Goal: Information Seeking & Learning: Understand process/instructions

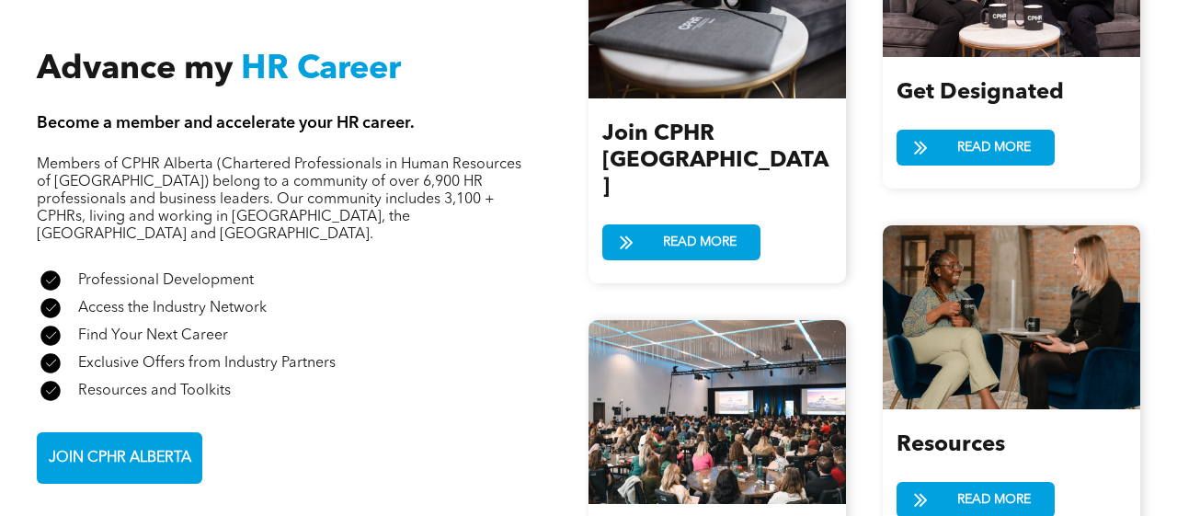
scroll to position [1938, 0]
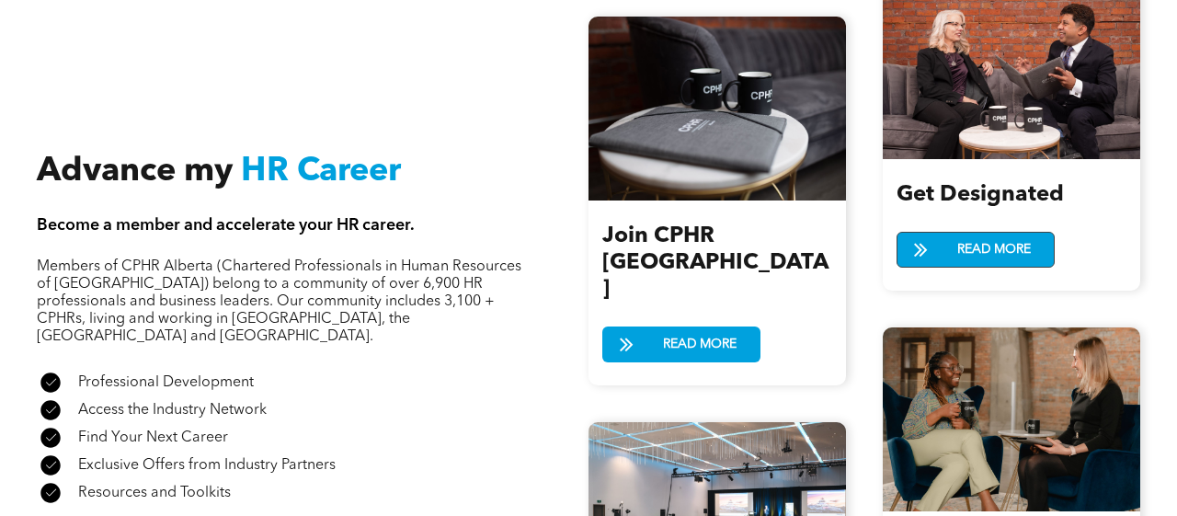
click at [972, 251] on span "READ MORE" at bounding box center [994, 250] width 86 height 34
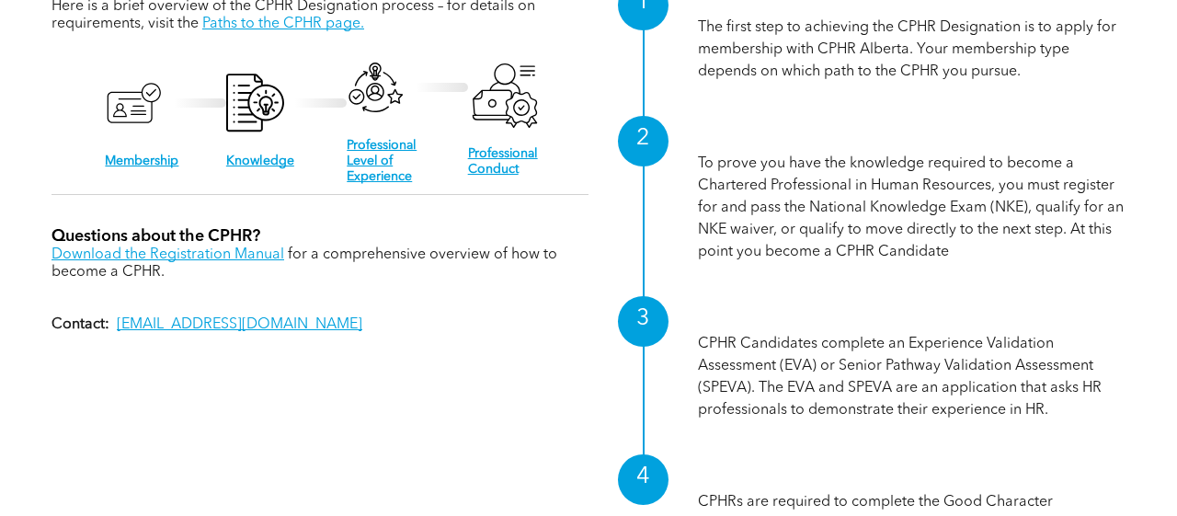
scroll to position [1710, 0]
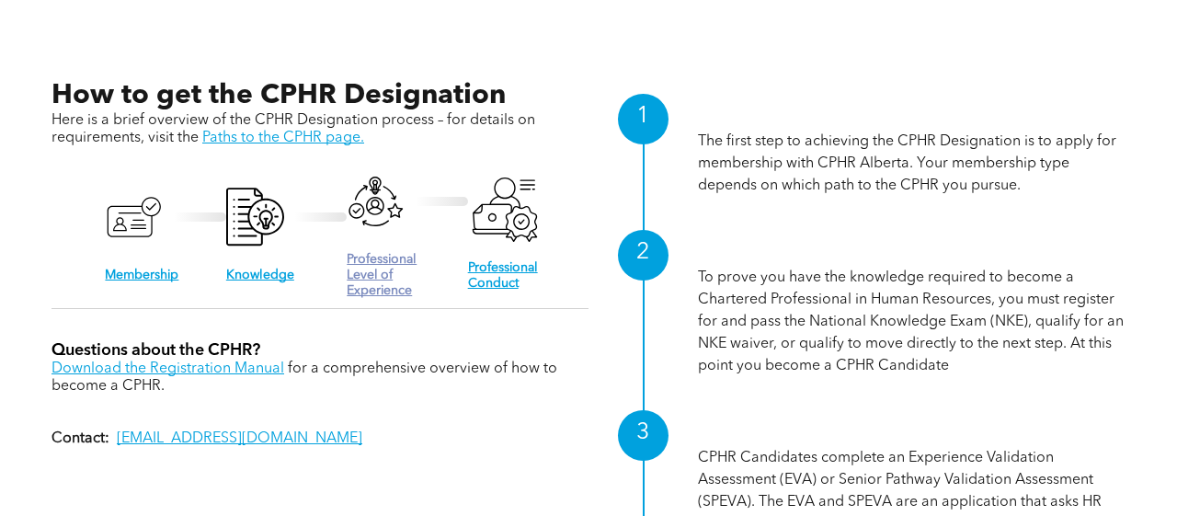
click at [393, 297] on link "Professional Level of Experience" at bounding box center [382, 275] width 70 height 44
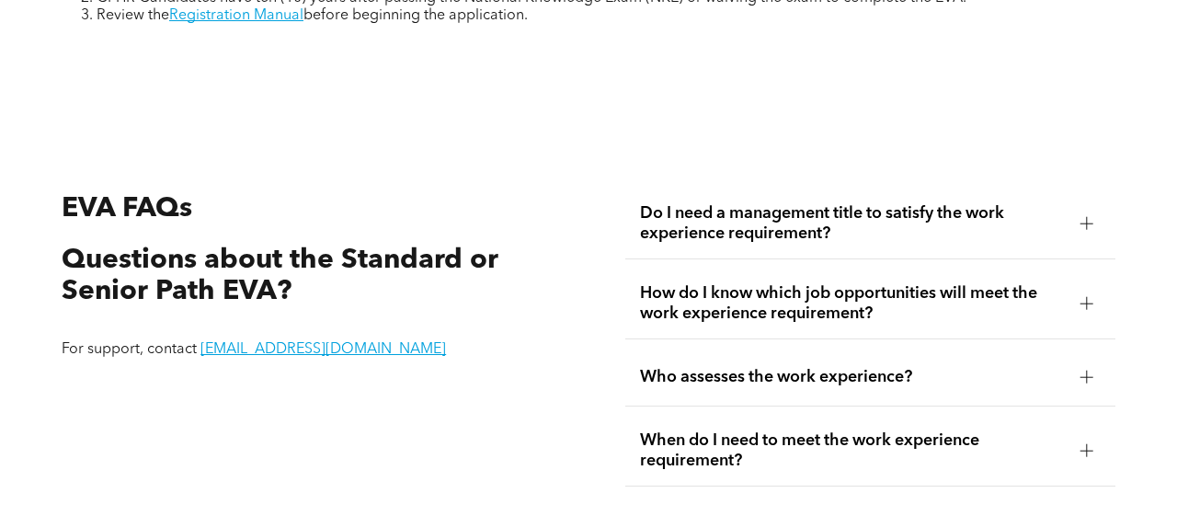
scroll to position [3079, 0]
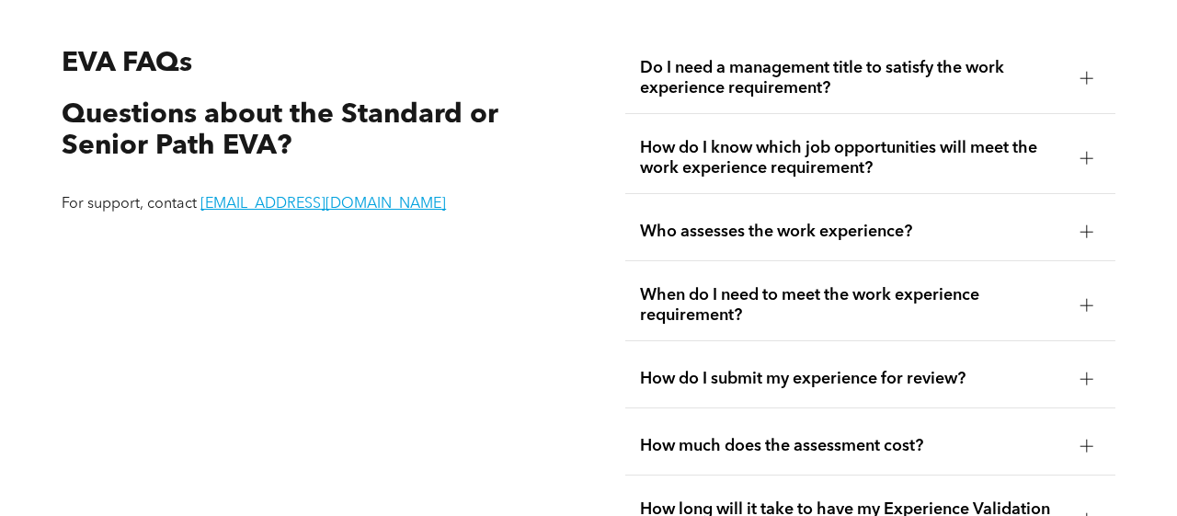
click at [849, 236] on div "Who assesses the work experience?" at bounding box center [870, 232] width 490 height 58
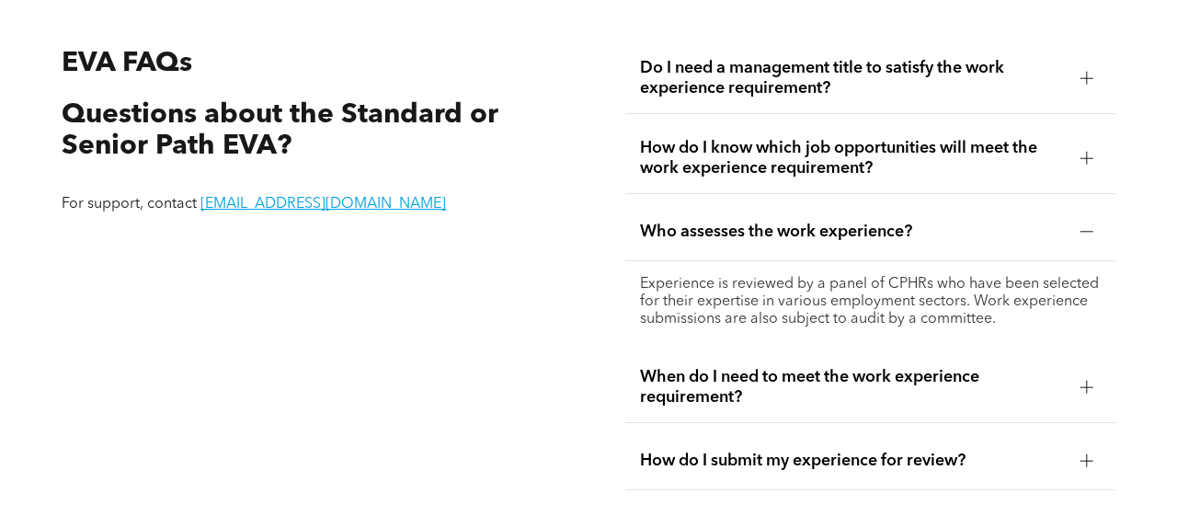
click at [871, 178] on span "How do I know which job opportunities will meet the work experience requirement?" at bounding box center [853, 158] width 426 height 40
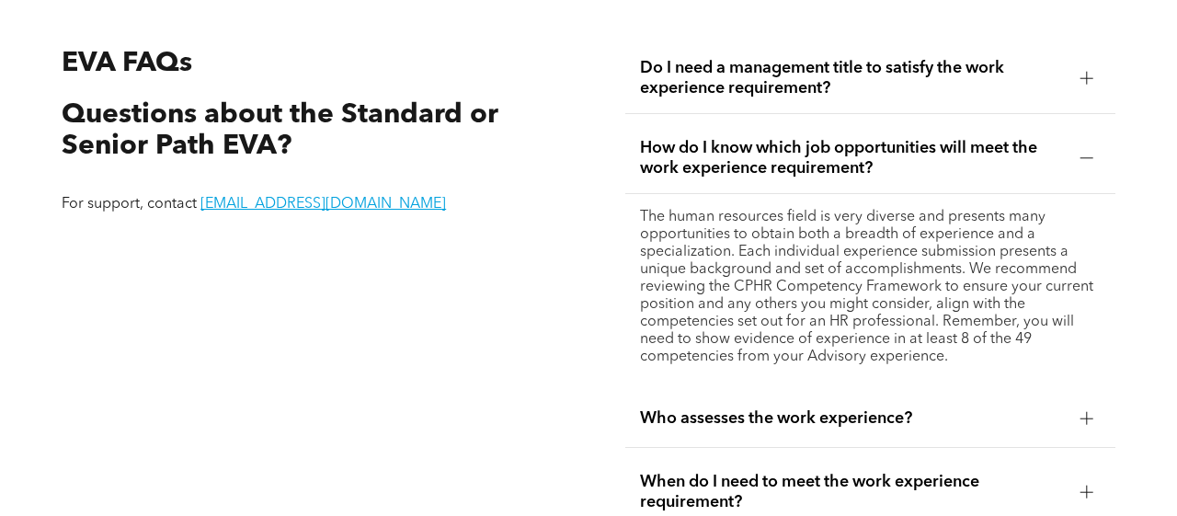
click at [890, 98] on span "Do I need a management title to satisfy the work experience requirement?" at bounding box center [853, 78] width 426 height 40
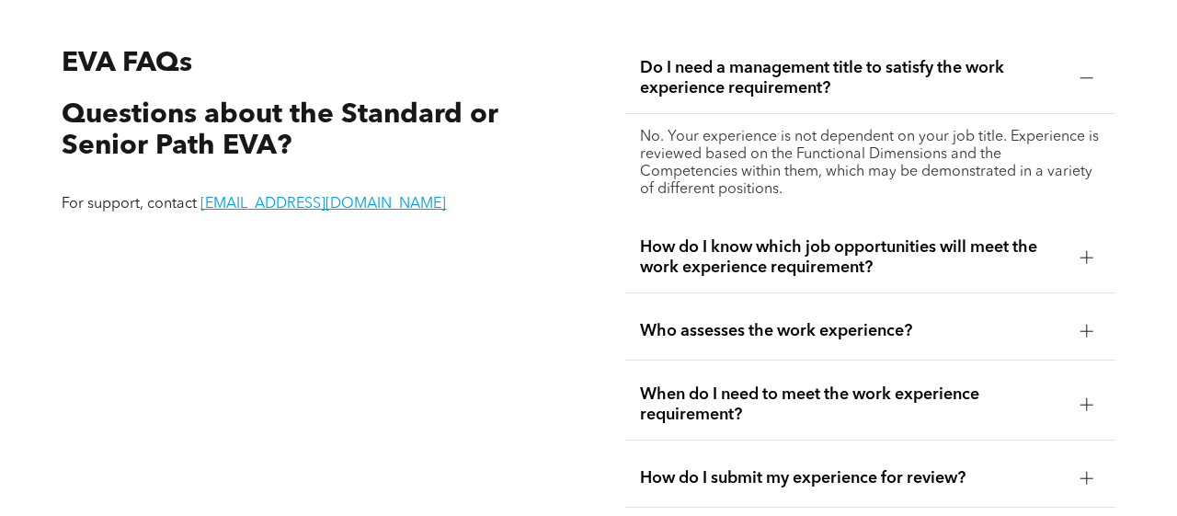
click at [986, 278] on span "How do I know which job opportunities will meet the work experience requirement?" at bounding box center [853, 257] width 426 height 40
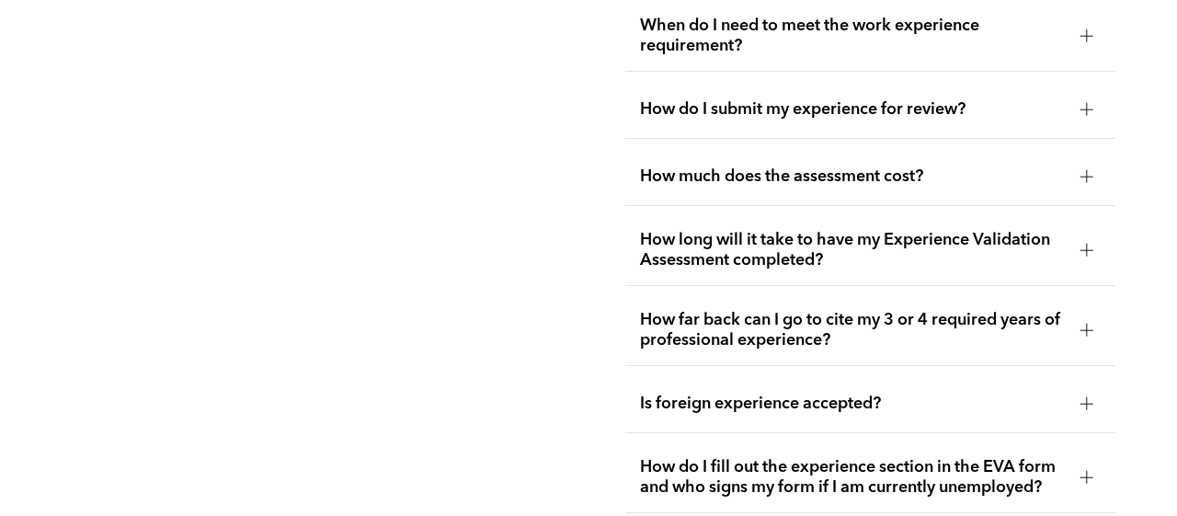
scroll to position [3649, 0]
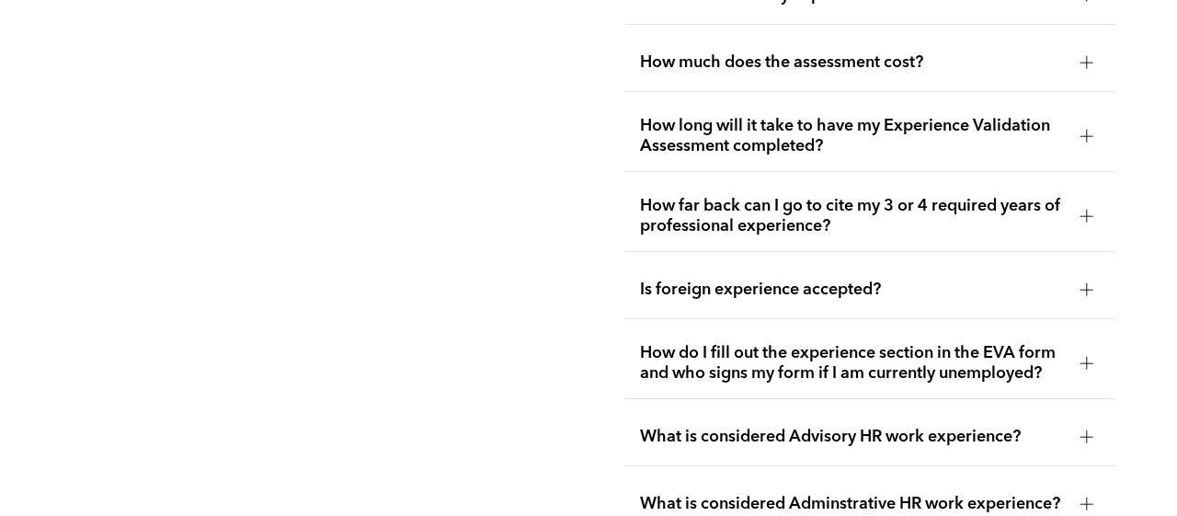
click at [791, 234] on span "How far back can I go to cite my 3 or 4 required years of professional experien…" at bounding box center [853, 216] width 426 height 40
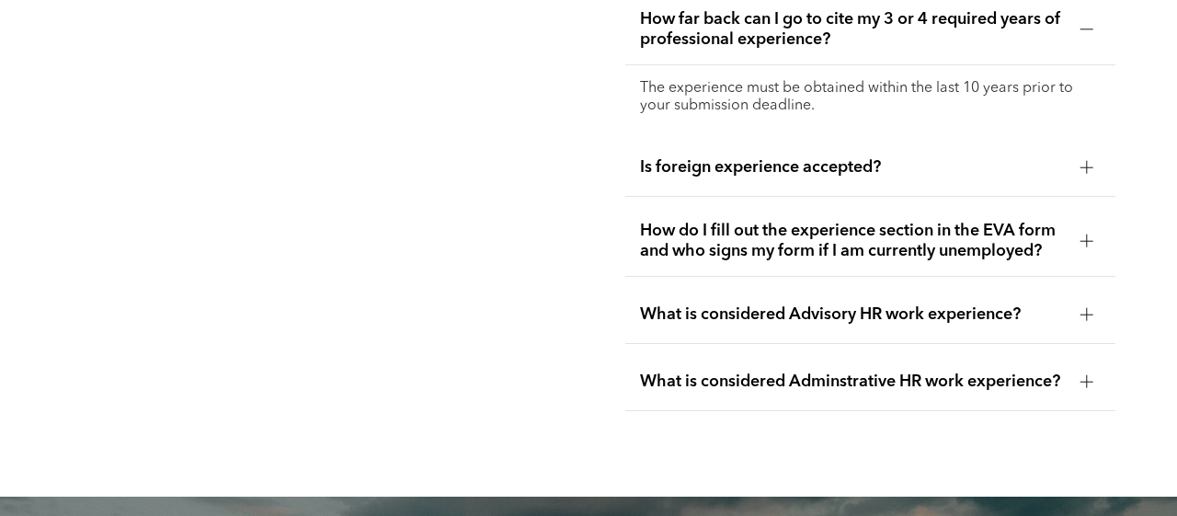
click at [798, 177] on span "Is foreign experience accepted?" at bounding box center [853, 167] width 426 height 20
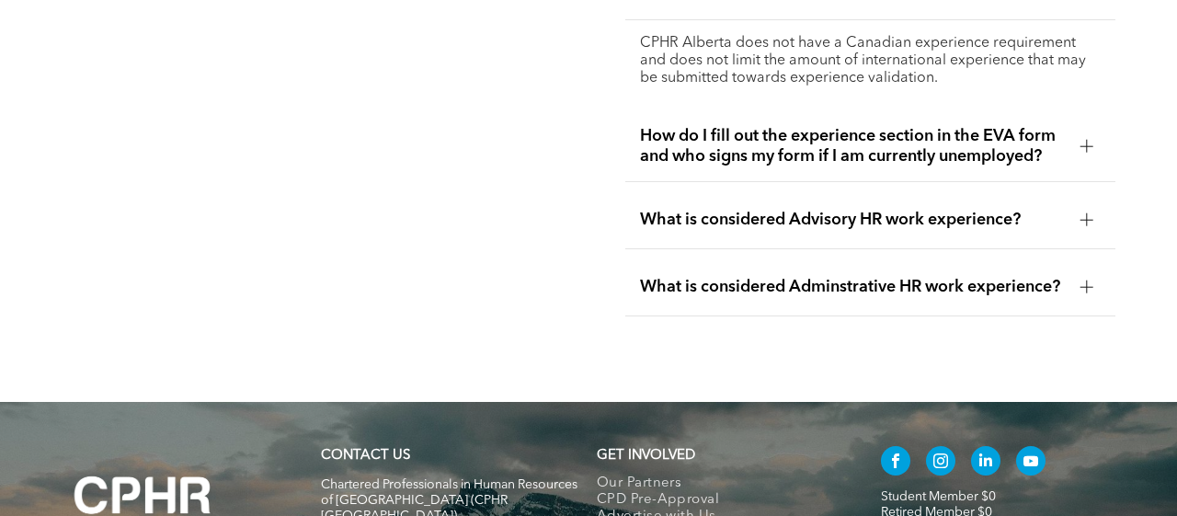
scroll to position [3763, 0]
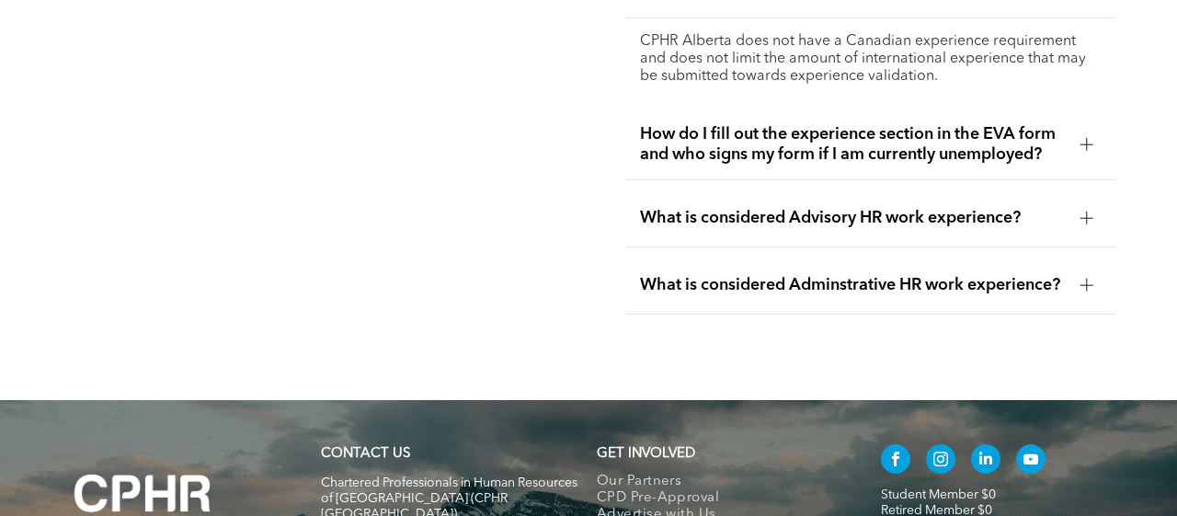
click at [768, 247] on div "What is considered Advisory HR work experience?" at bounding box center [870, 218] width 490 height 58
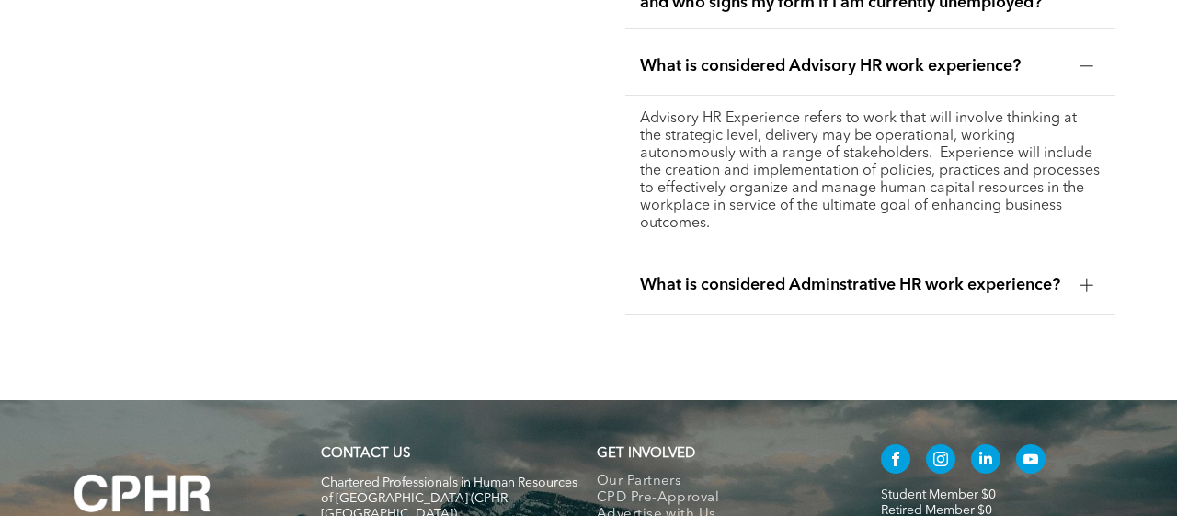
scroll to position [3877, 0]
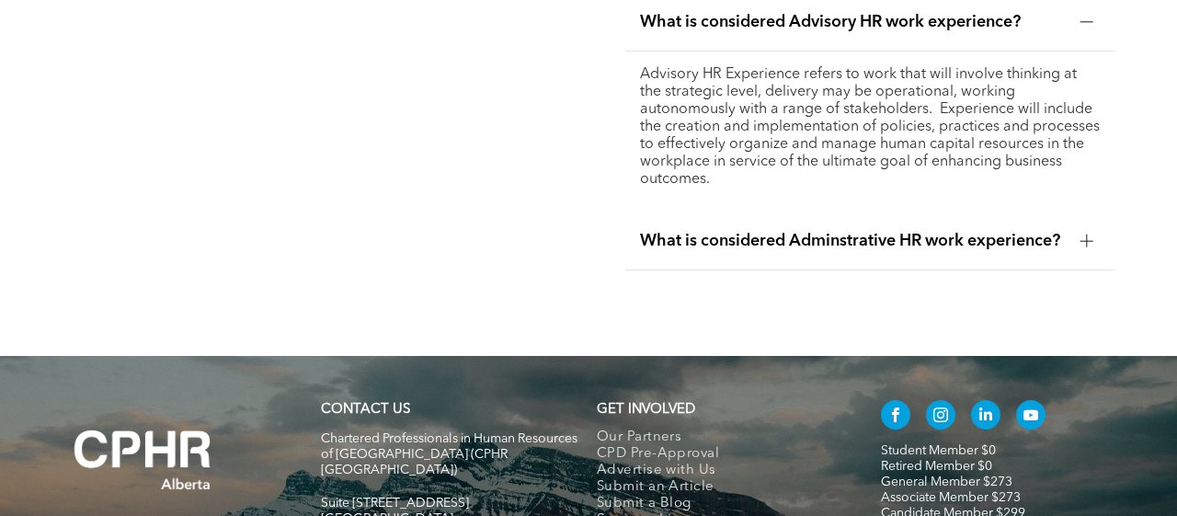
click at [762, 251] on span "What is considered Adminstrative HR work experience?" at bounding box center [853, 241] width 426 height 20
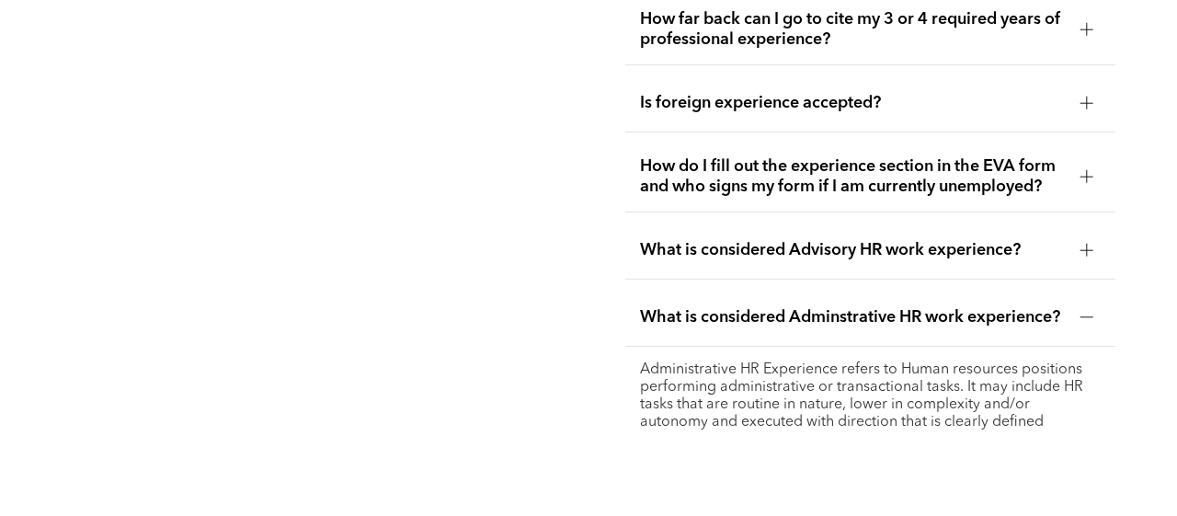
scroll to position [3421, 0]
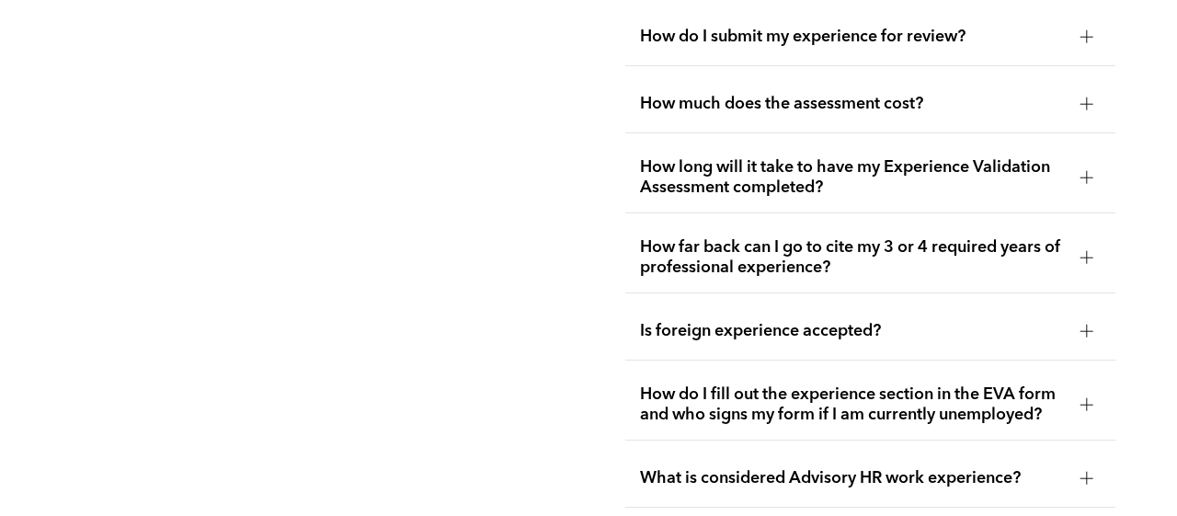
click at [695, 349] on div "Is foreign experience accepted?" at bounding box center [870, 332] width 490 height 58
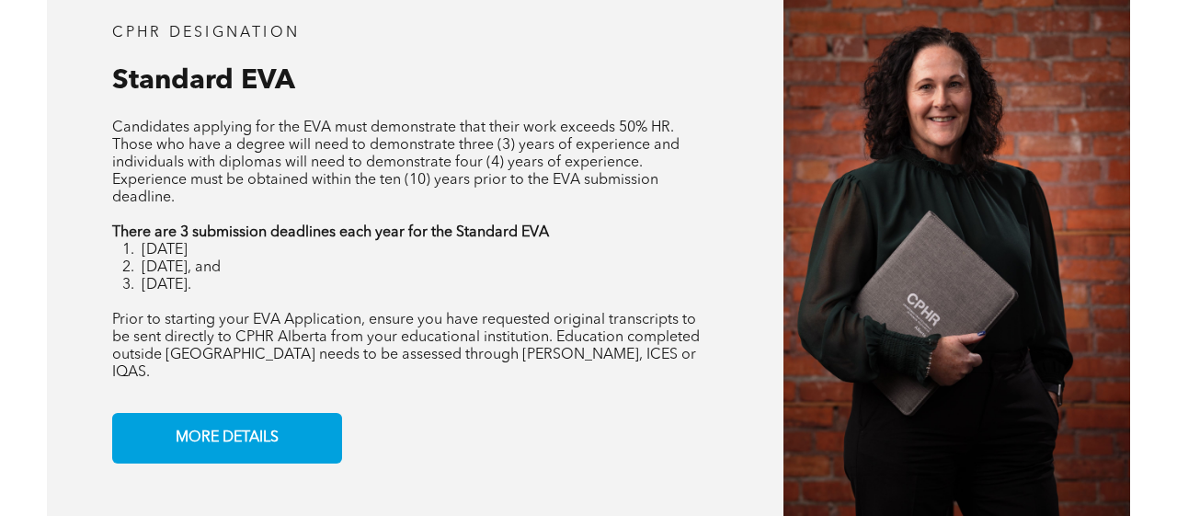
scroll to position [1410, 0]
